Goal: Find contact information: Find contact information

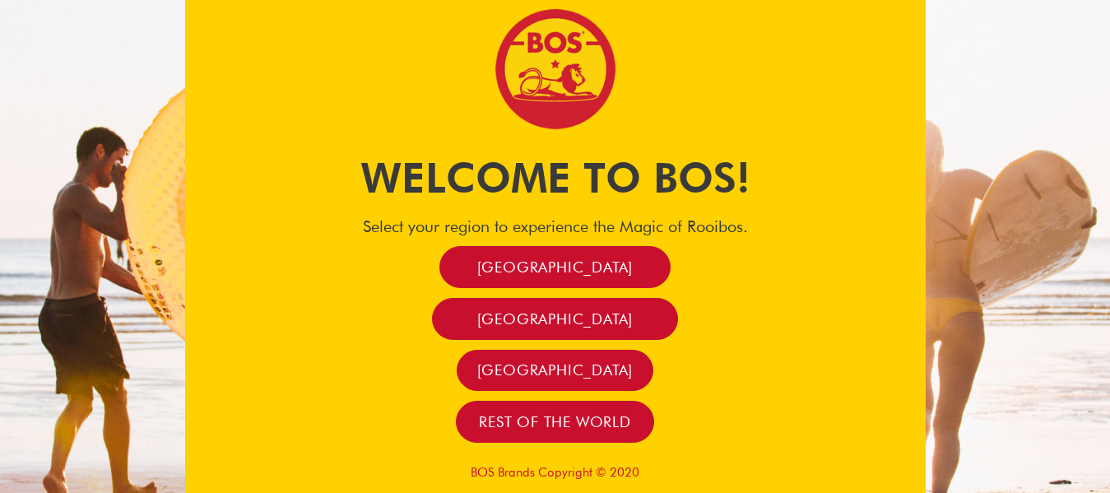
click at [1109, 0] on html "Welcome to BOS! Select your region to experience the Magic of [GEOGRAPHIC_DATA]…" at bounding box center [555, 246] width 1110 height 493
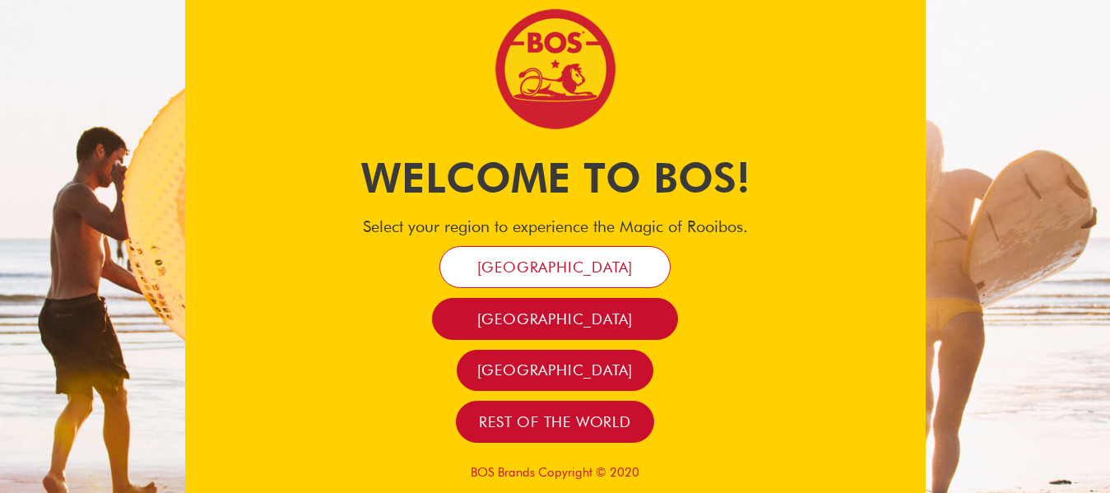
click at [549, 264] on span "[GEOGRAPHIC_DATA]" at bounding box center [555, 266] width 156 height 19
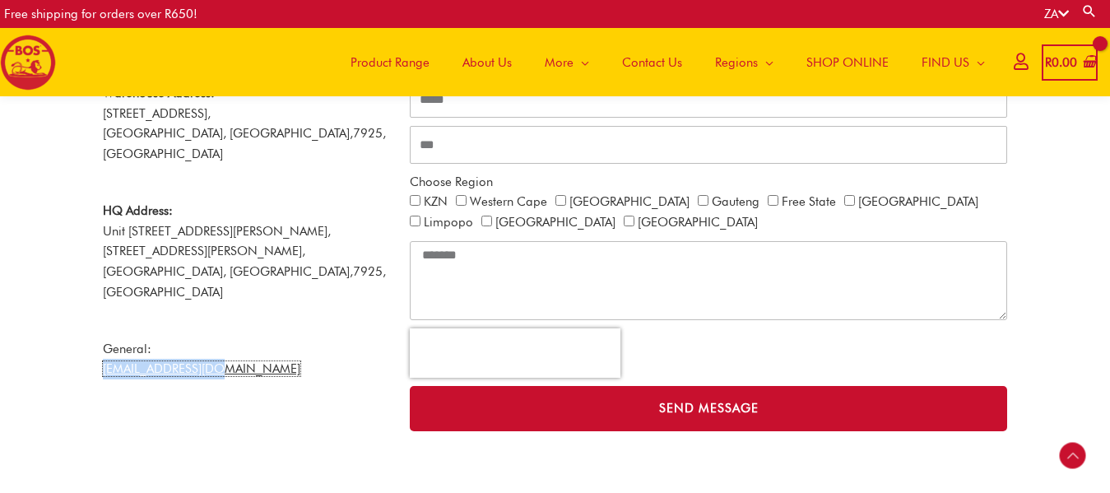
copy link "info@bosbrands.com"
